Goal: Find specific page/section: Find specific page/section

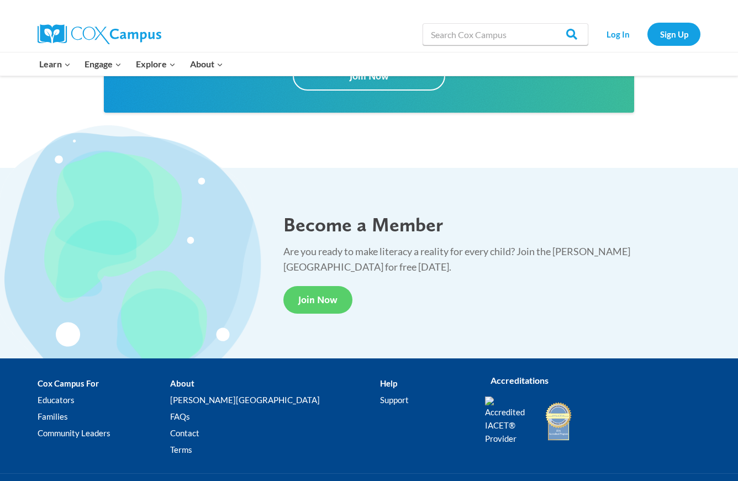
scroll to position [2052, 0]
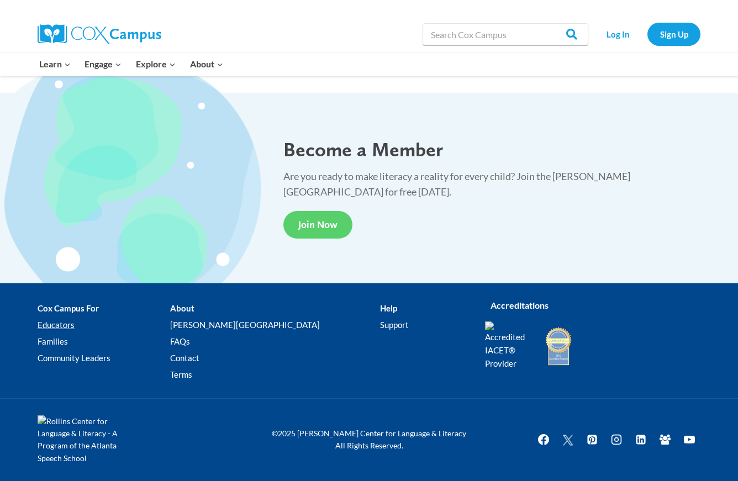
click at [60, 325] on link "Educators" at bounding box center [104, 325] width 133 height 17
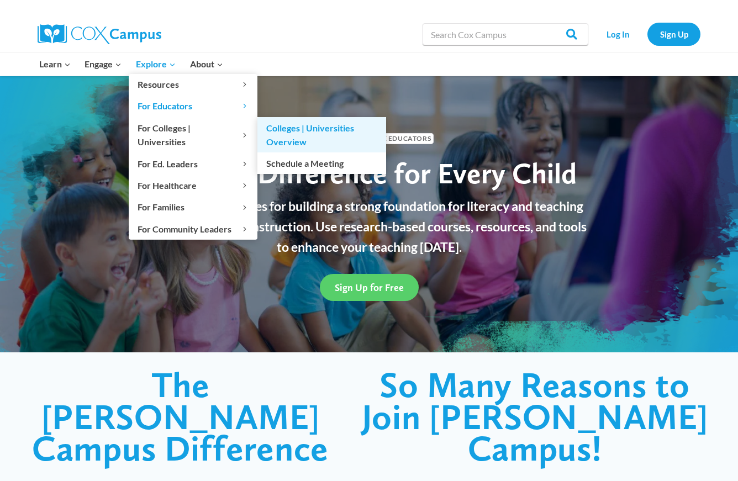
click at [274, 137] on link "Colleges | Universities Overview" at bounding box center [322, 134] width 129 height 35
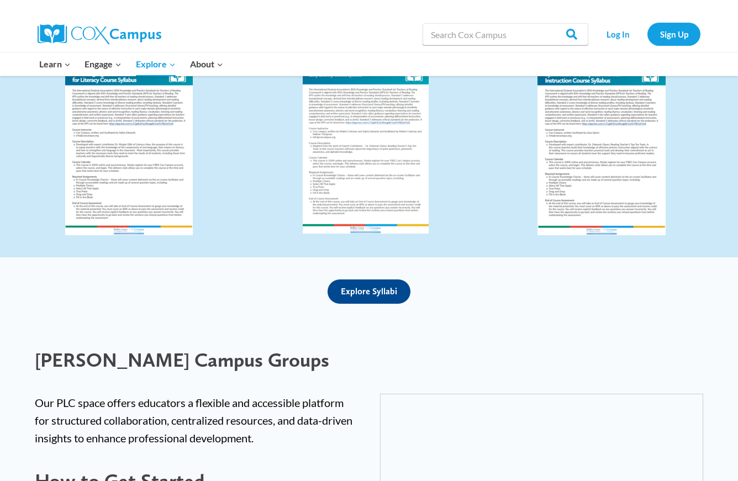
scroll to position [2133, 0]
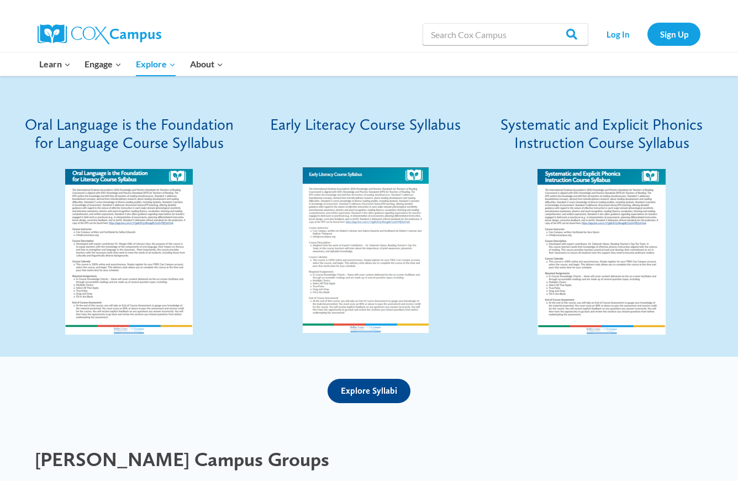
click at [343, 292] on img at bounding box center [366, 250] width 126 height 166
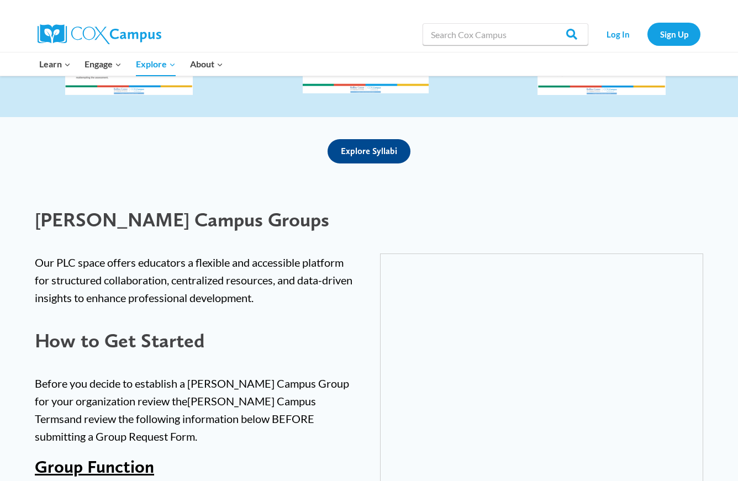
scroll to position [2425, 0]
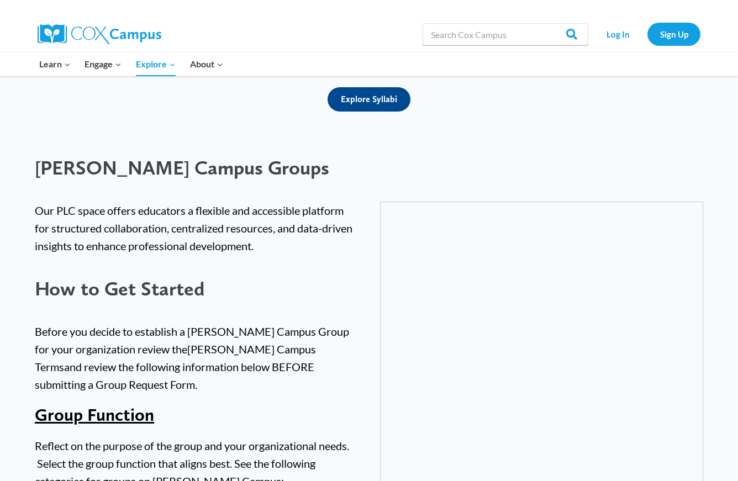
click at [370, 101] on span "Explore Syllabi" at bounding box center [369, 99] width 56 height 11
